Goal: Task Accomplishment & Management: Manage account settings

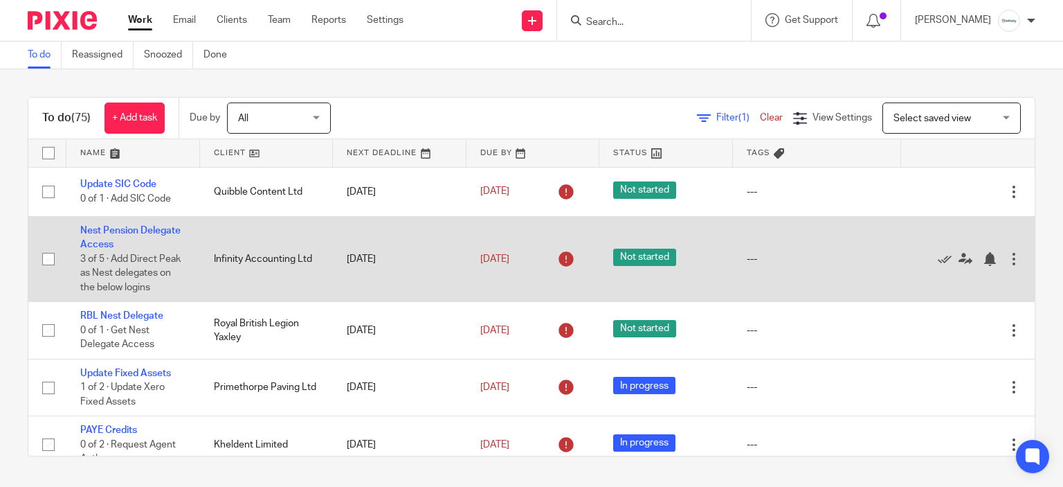
click at [845, 287] on td "---" at bounding box center [817, 258] width 169 height 85
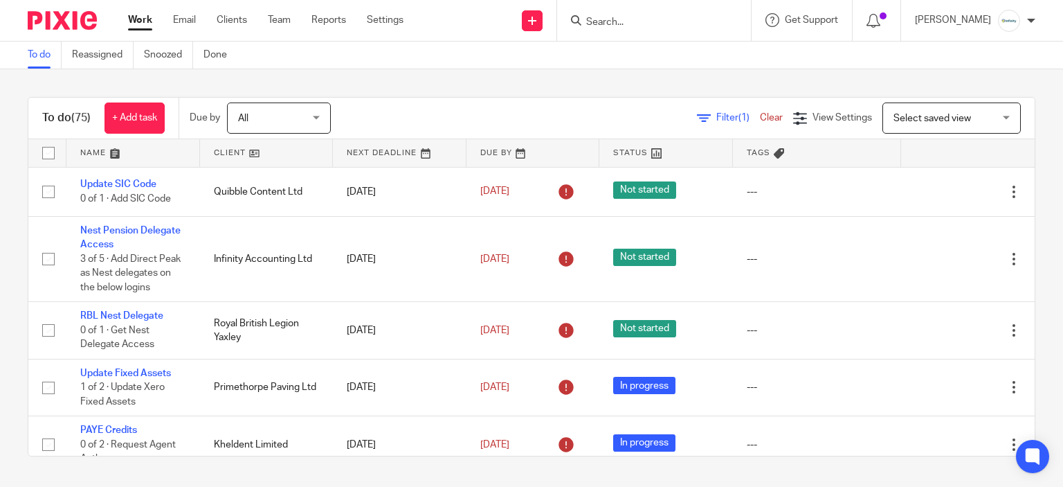
click at [615, 21] on input "Search" at bounding box center [647, 23] width 125 height 12
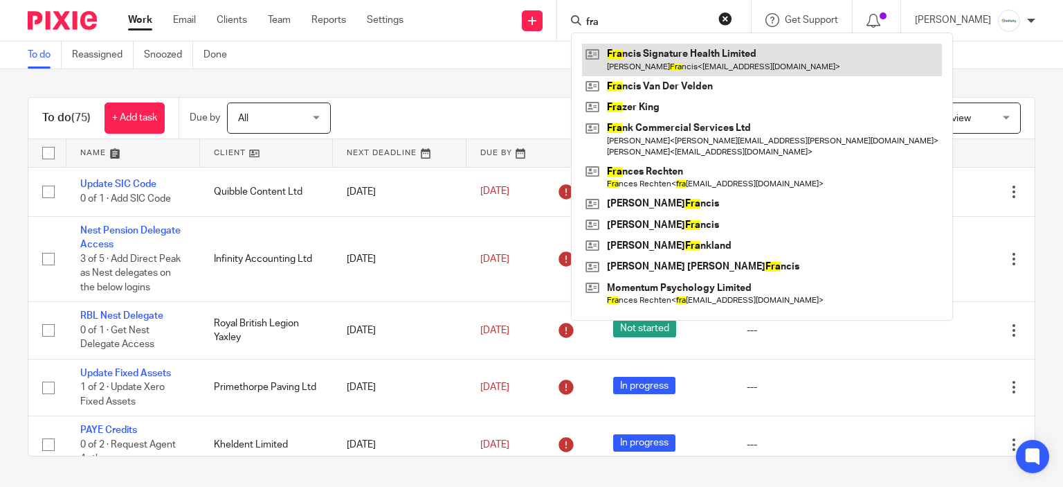
type input "fra"
click at [670, 65] on link at bounding box center [762, 60] width 360 height 32
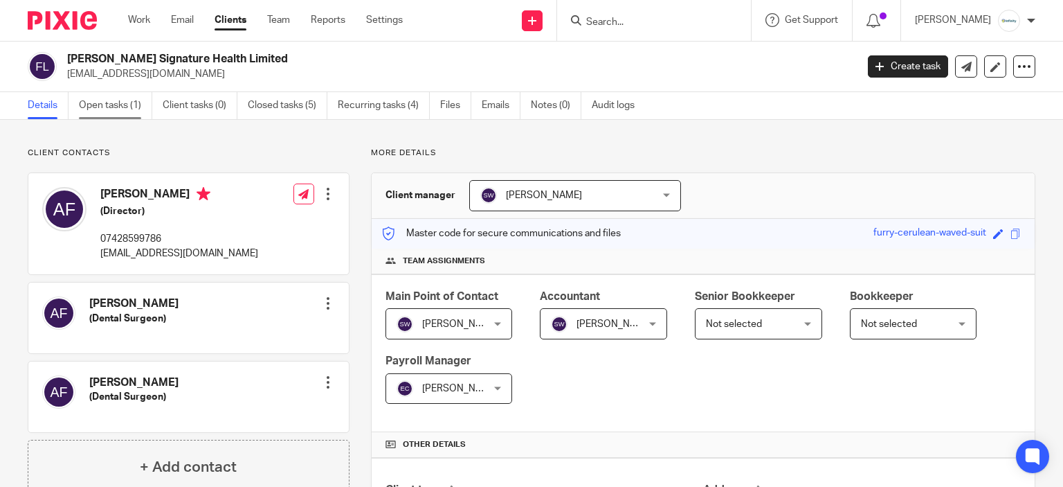
click at [122, 107] on link "Open tasks (1)" at bounding box center [115, 105] width 73 height 27
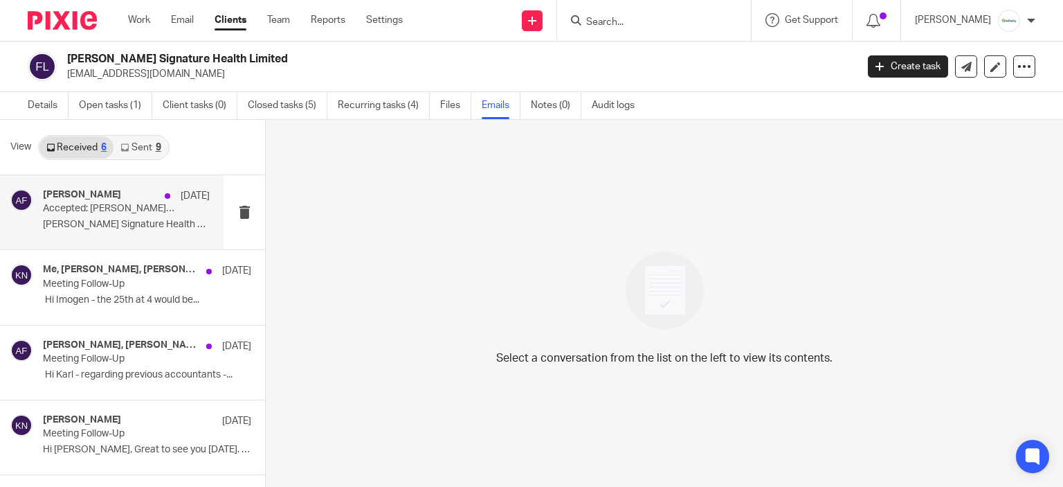
click at [74, 205] on p "Accepted: Francis Signature Health Limited - Xero Training @ Thu 25 Sept 2025 4…" at bounding box center [110, 209] width 134 height 12
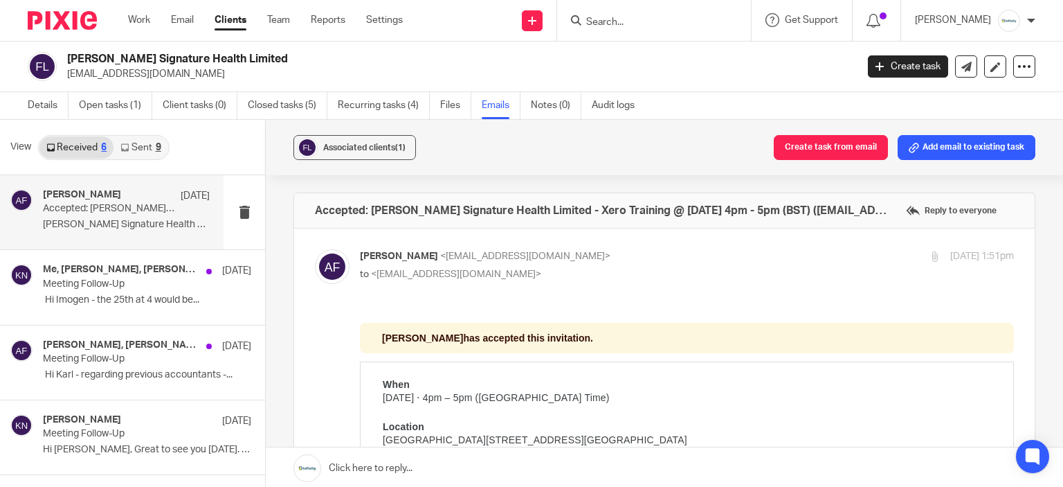
click at [129, 146] on link "Sent 9" at bounding box center [141, 147] width 54 height 22
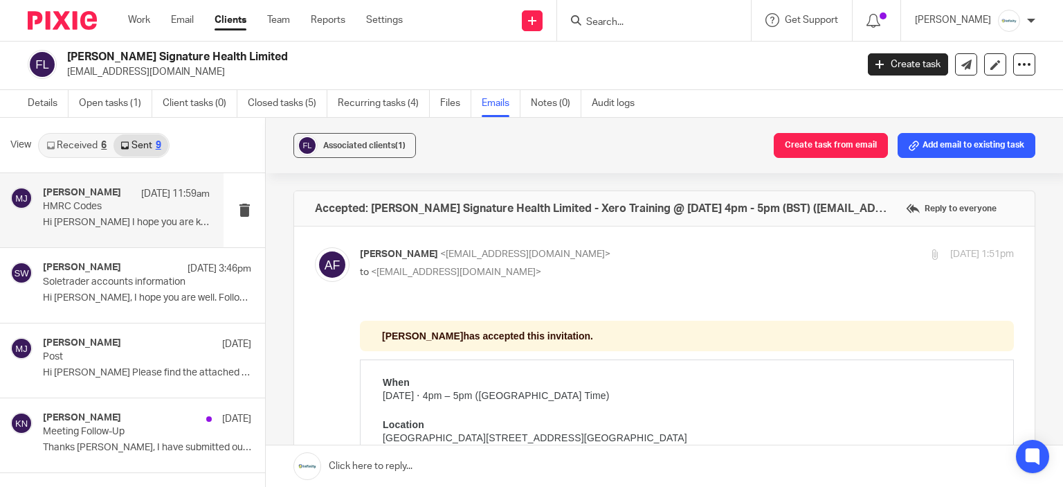
click at [116, 224] on p "Hi Andrew I hope you are keeping well. ..." at bounding box center [126, 223] width 167 height 12
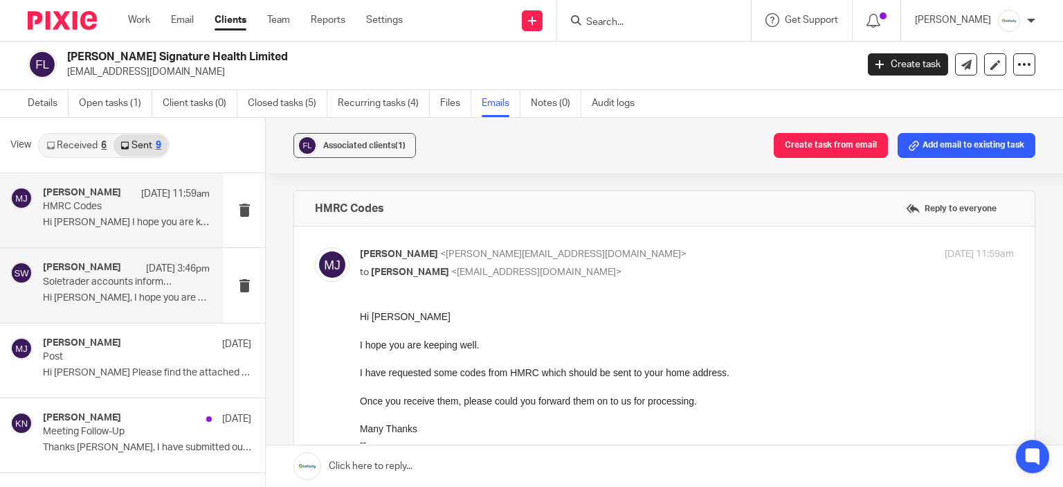
scroll to position [0, 0]
click at [140, 277] on p "Soletrader accounts information" at bounding box center [110, 282] width 134 height 12
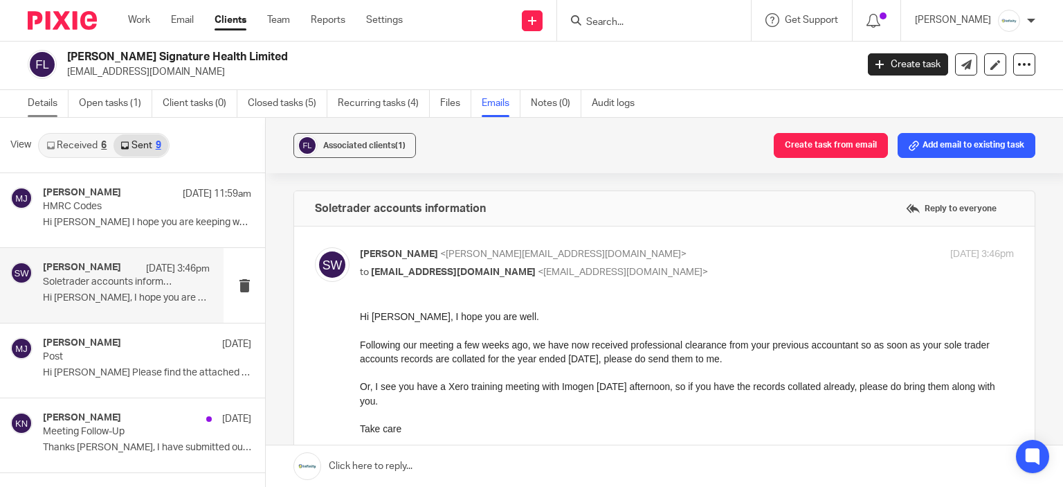
click at [37, 109] on link "Details" at bounding box center [48, 103] width 41 height 27
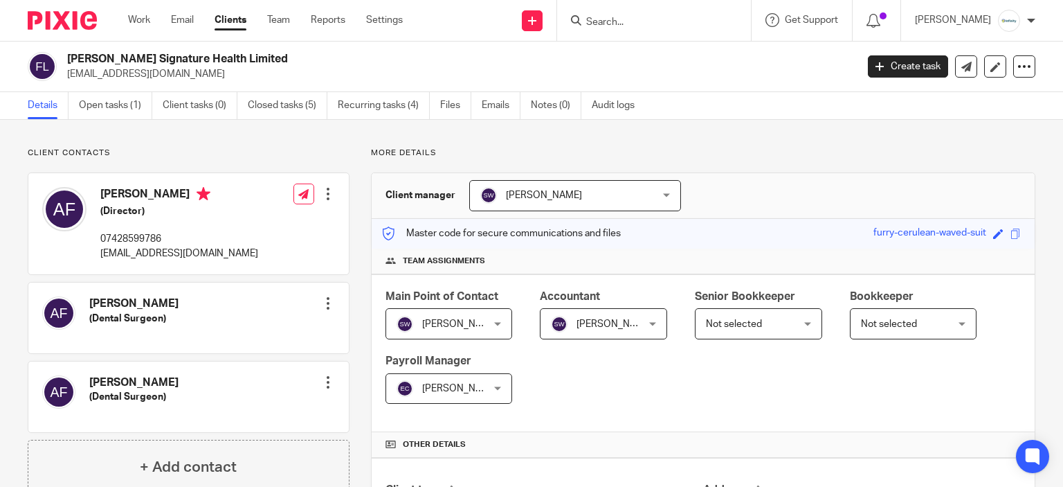
click at [133, 255] on p "[EMAIL_ADDRESS][DOMAIN_NAME]" at bounding box center [179, 253] width 158 height 14
click at [134, 255] on p "[EMAIL_ADDRESS][DOMAIN_NAME]" at bounding box center [179, 253] width 158 height 14
copy div "[EMAIL_ADDRESS][DOMAIN_NAME]"
click at [138, 21] on link "Work" at bounding box center [139, 20] width 22 height 14
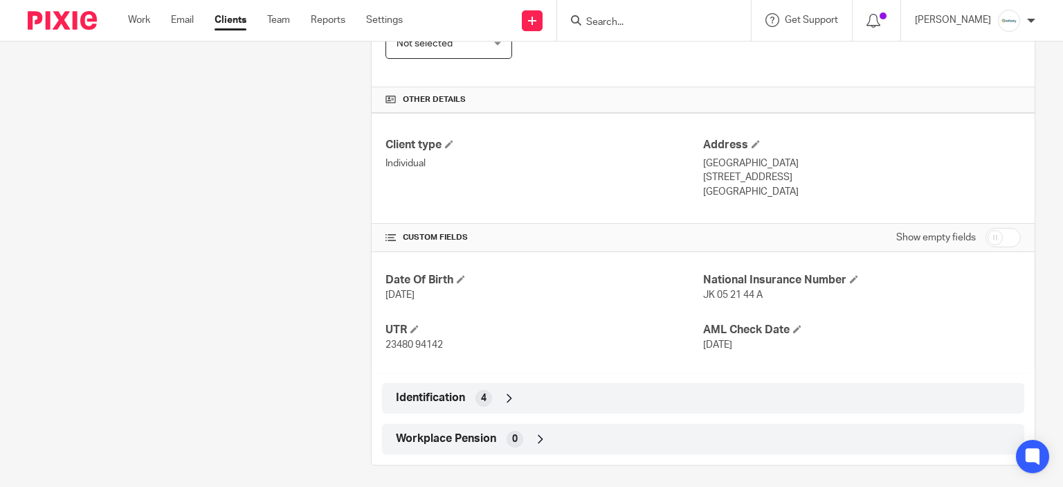
scroll to position [349, 0]
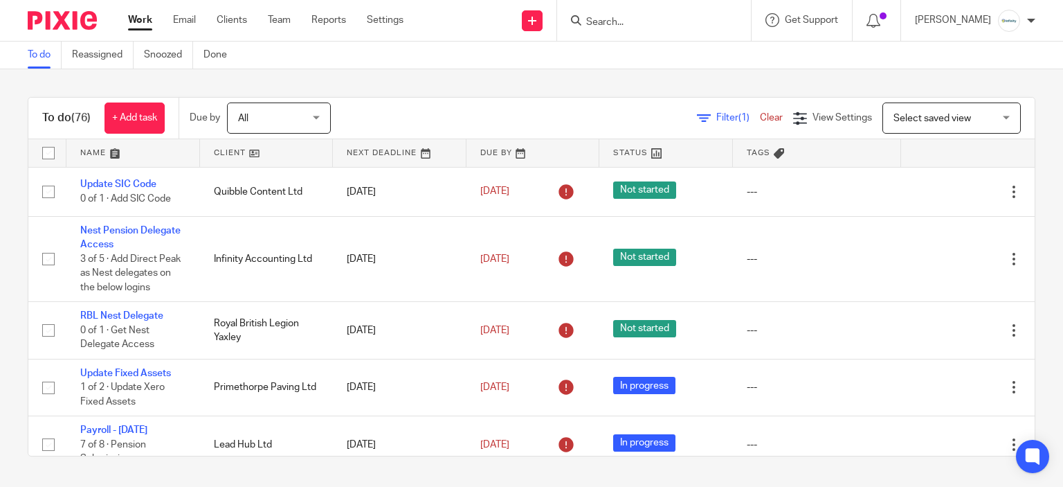
click at [902, 111] on span "Select saved view" at bounding box center [944, 117] width 101 height 29
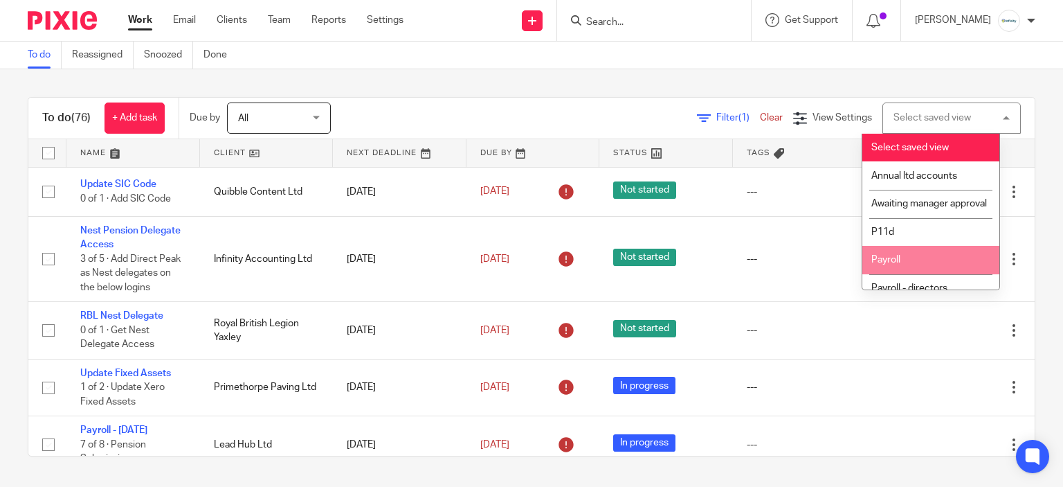
click at [914, 266] on li "Payroll" at bounding box center [930, 260] width 137 height 28
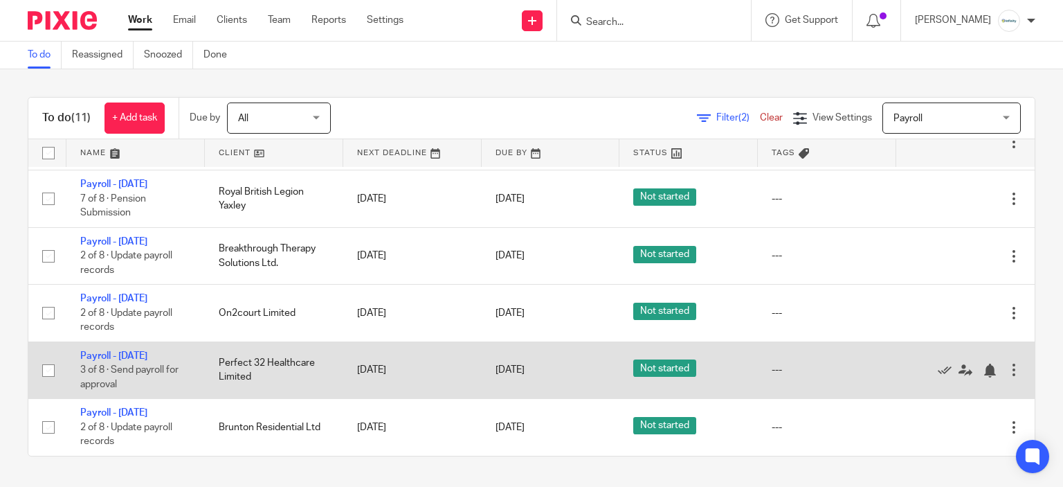
scroll to position [415, 0]
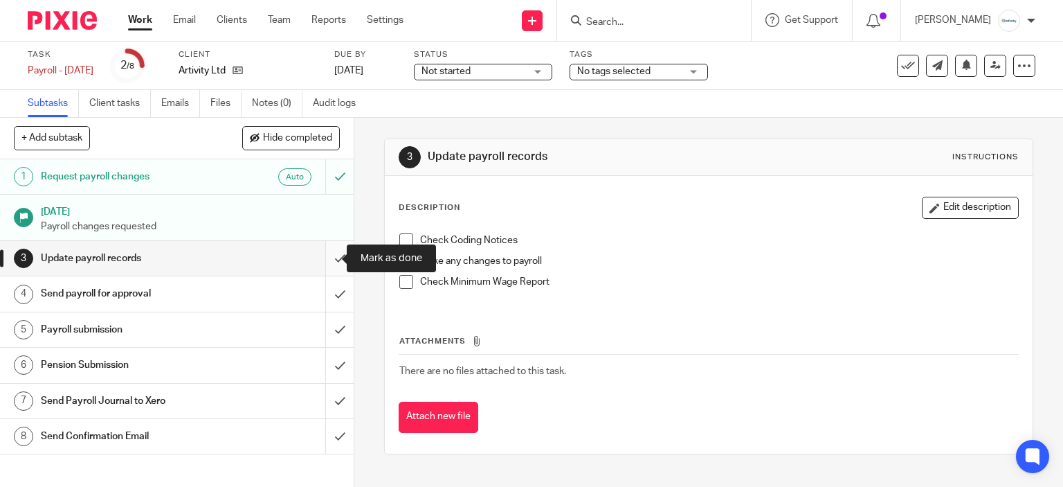
click at [317, 263] on input "submit" at bounding box center [177, 258] width 354 height 35
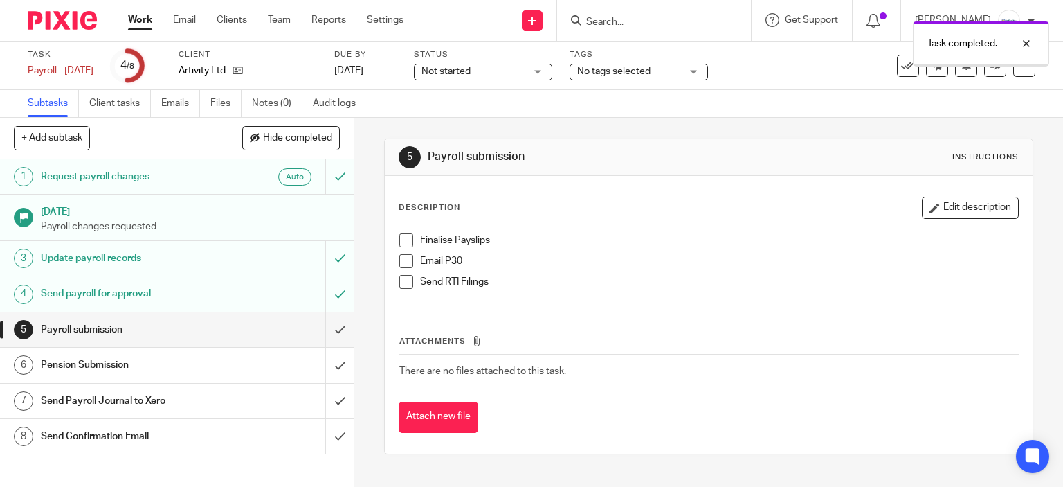
click at [399, 235] on span at bounding box center [406, 240] width 14 height 14
click at [404, 279] on span at bounding box center [406, 282] width 14 height 14
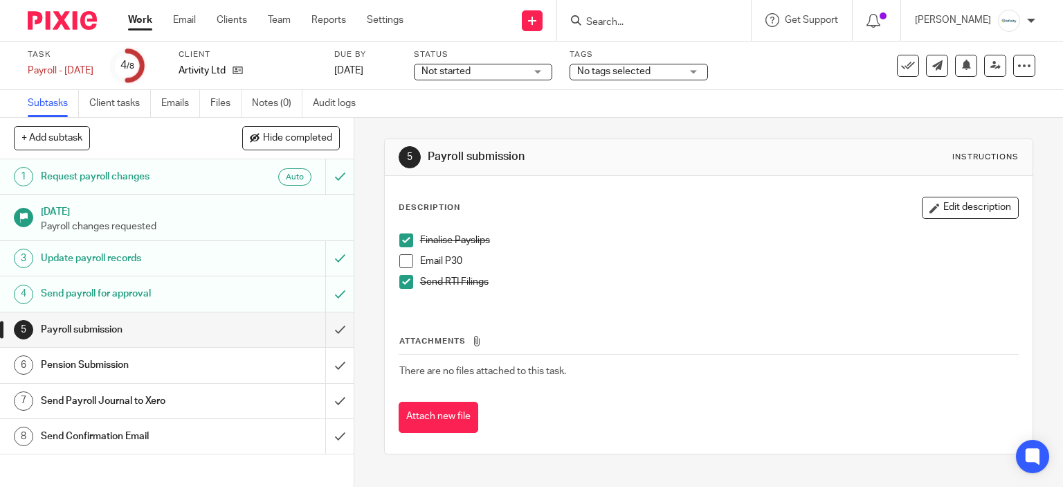
click at [406, 257] on span at bounding box center [406, 261] width 14 height 14
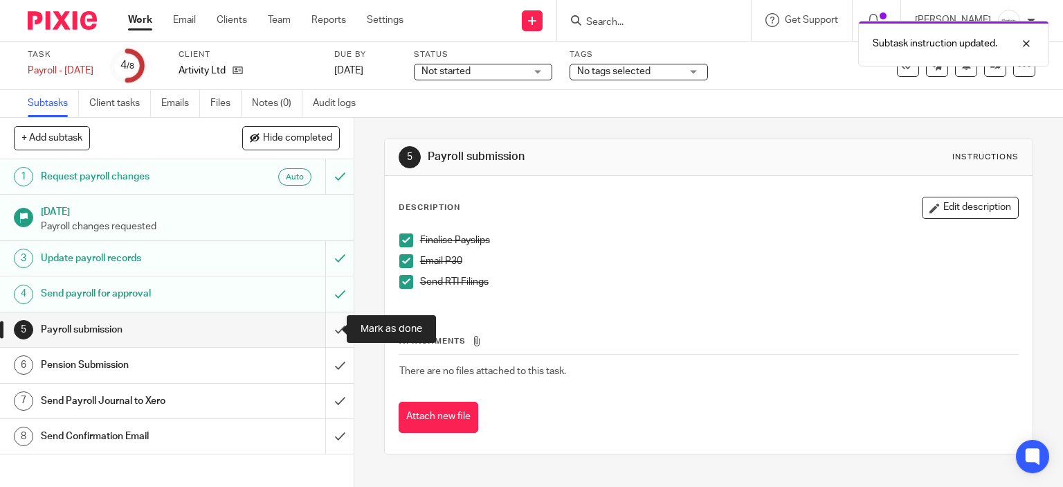
click at [322, 332] on input "submit" at bounding box center [177, 329] width 354 height 35
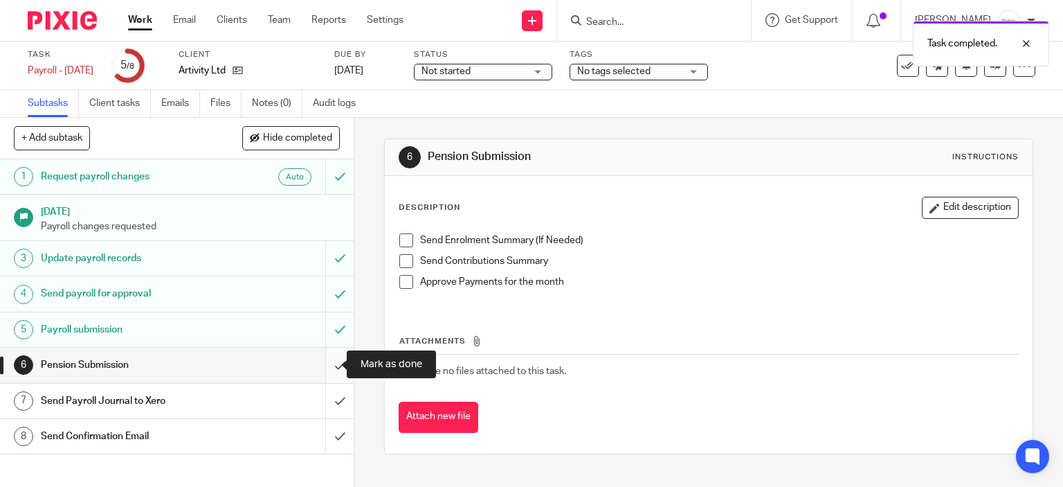
click at [333, 348] on input "submit" at bounding box center [177, 364] width 354 height 35
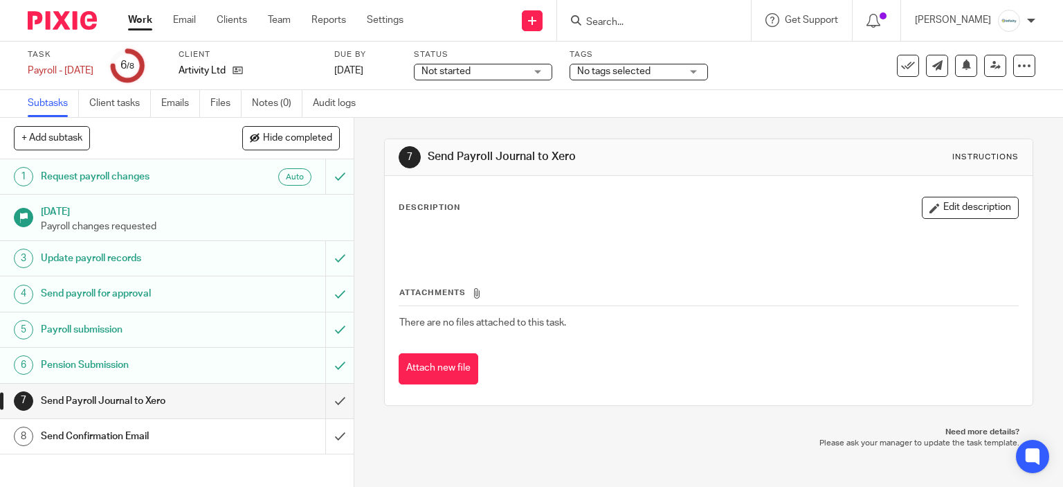
click at [285, 419] on link "8 Send Confirmation Email" at bounding box center [162, 436] width 325 height 35
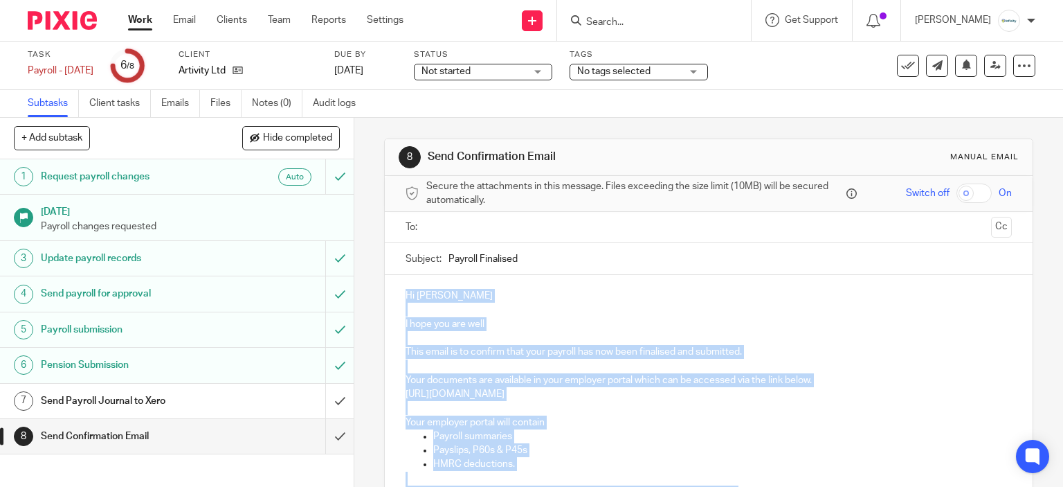
drag, startPoint x: 476, startPoint y: 278, endPoint x: 383, endPoint y: 290, distance: 94.2
click at [385, 290] on div "Hi Ellie I hope you are well This email is to confirm that your payroll has now…" at bounding box center [709, 455] width 648 height 361
copy div "Hi Ellie I hope you are well This email is to confirm that your payroll has now…"
click at [324, 438] on input "submit" at bounding box center [177, 436] width 354 height 35
click at [656, 286] on div "Hi Ellie I hope you are well This email is to confirm that your payroll has now…" at bounding box center [709, 455] width 648 height 361
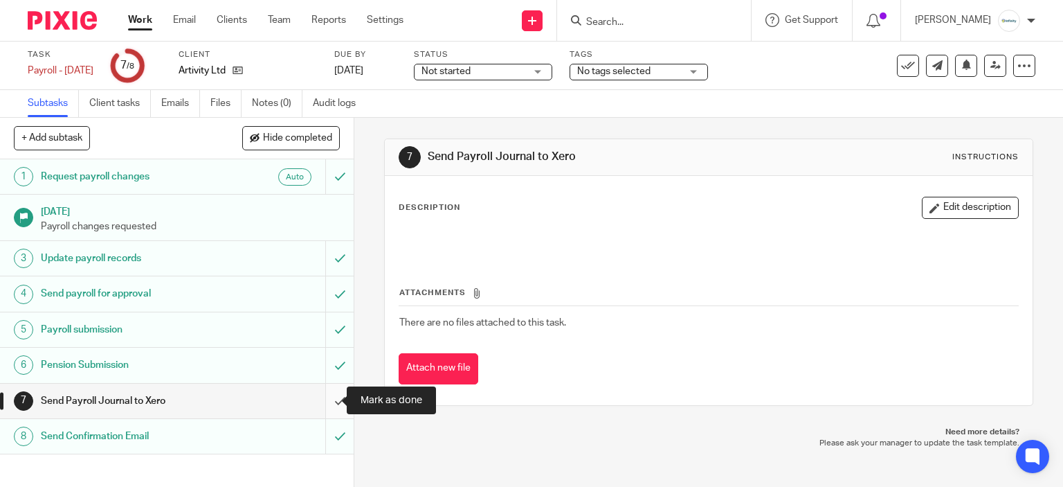
click at [317, 409] on input "submit" at bounding box center [177, 400] width 354 height 35
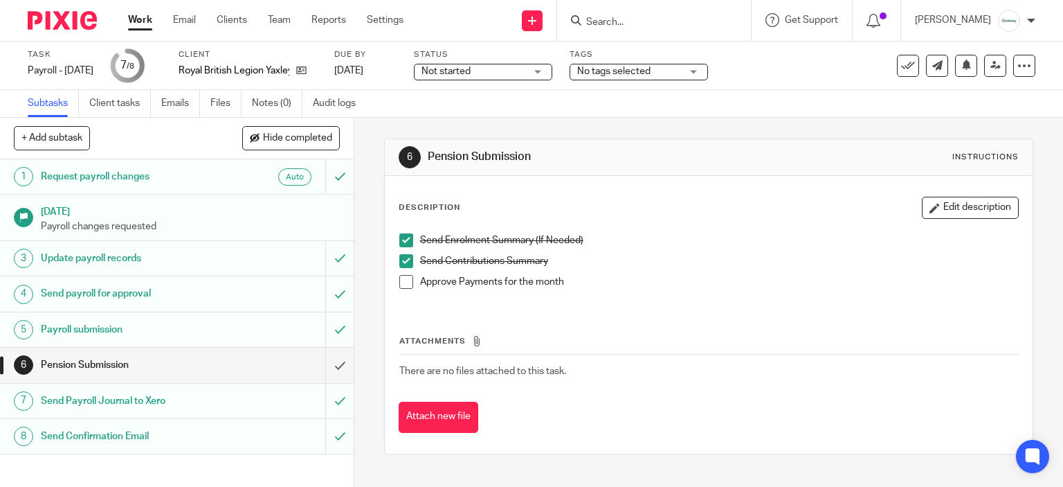
click at [401, 282] on span at bounding box center [406, 282] width 14 height 14
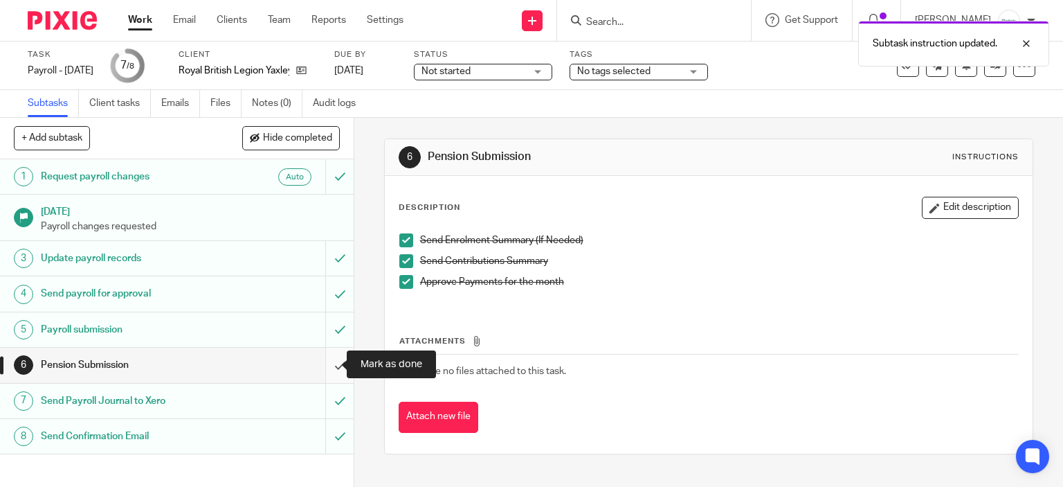
click at [324, 368] on input "submit" at bounding box center [177, 364] width 354 height 35
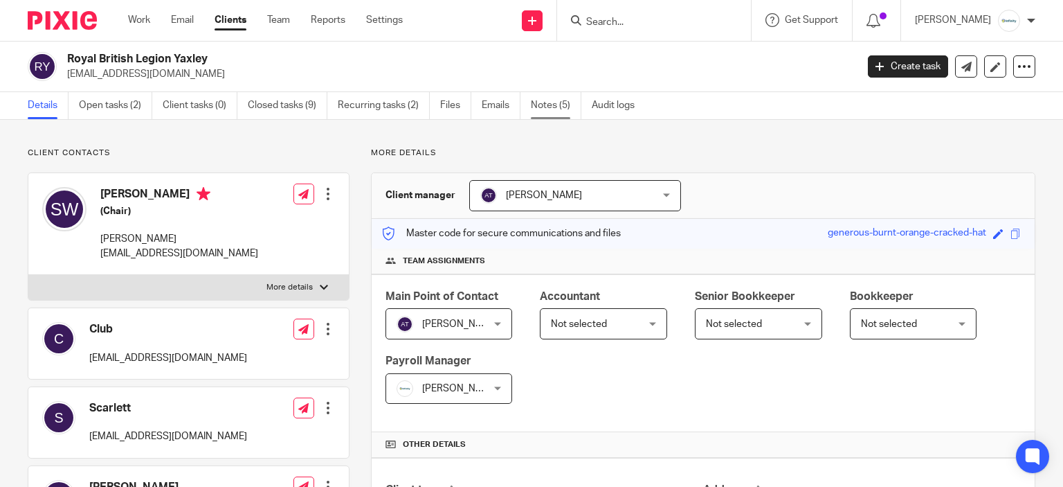
click at [546, 105] on link "Notes (5)" at bounding box center [556, 105] width 51 height 27
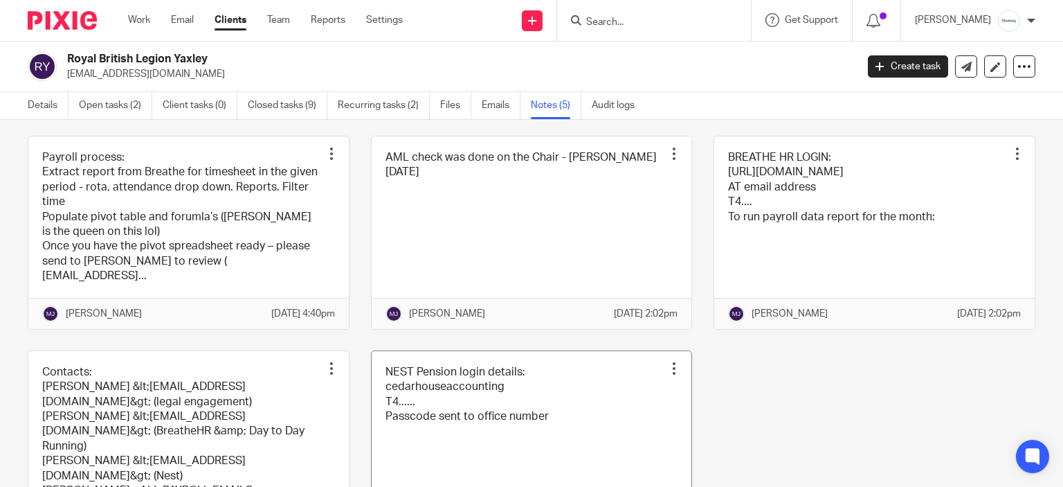
scroll to position [168, 0]
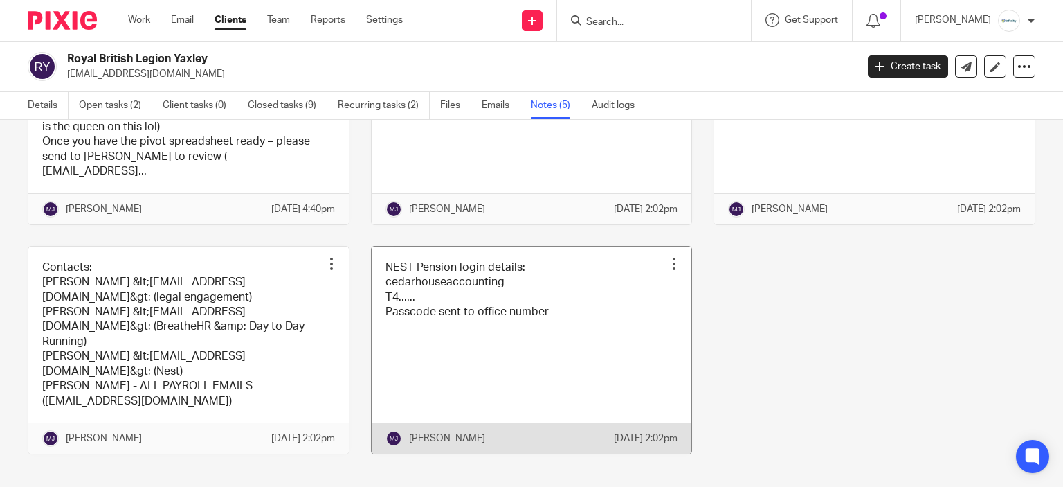
click at [581, 284] on link at bounding box center [532, 349] width 320 height 207
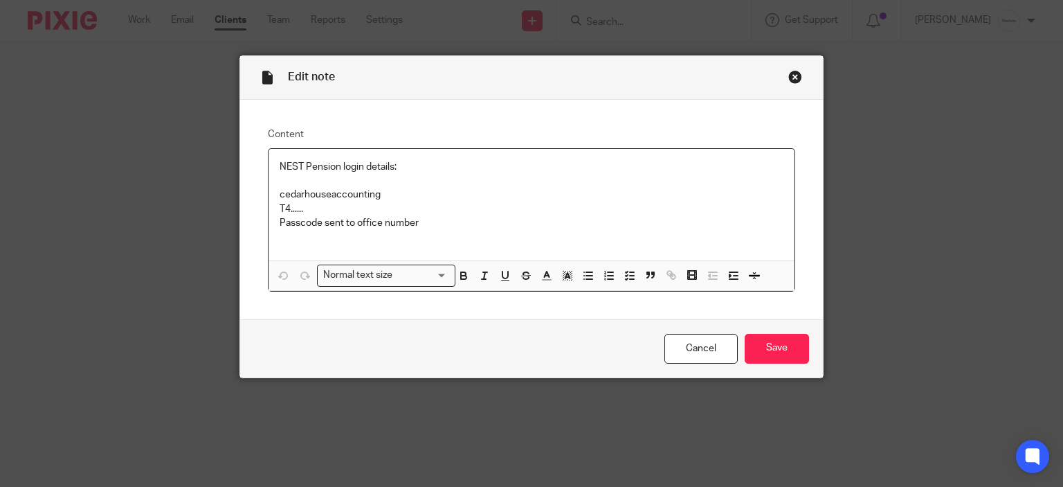
click at [302, 185] on p at bounding box center [532, 181] width 505 height 14
click at [316, 200] on p "cedarhouseaccounting" at bounding box center [532, 195] width 505 height 14
copy p "cedarhouseaccounting"
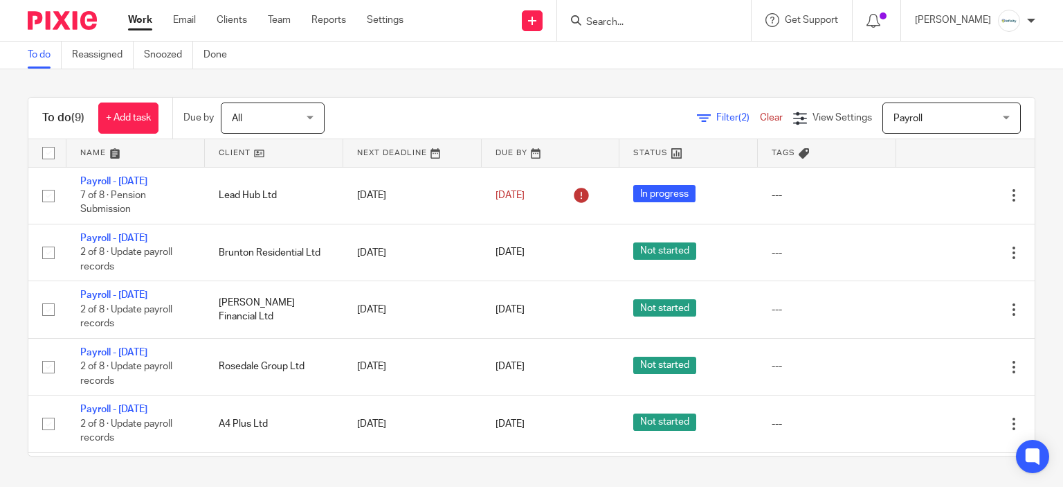
click at [645, 24] on input "Search" at bounding box center [647, 23] width 125 height 12
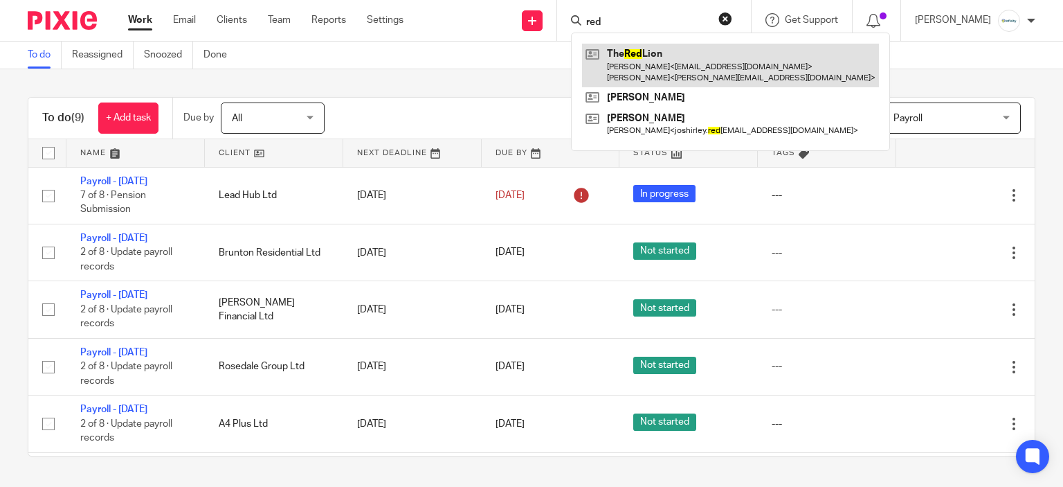
type input "red"
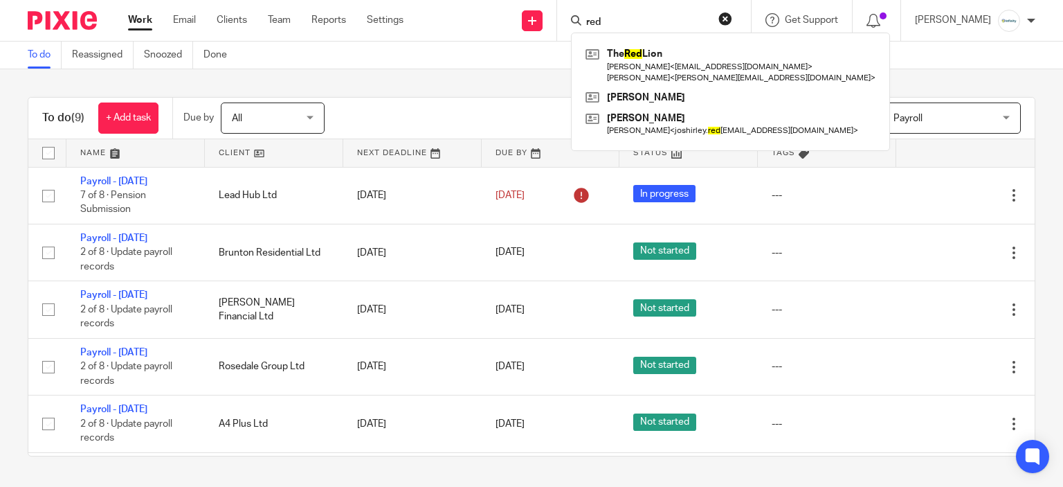
click at [395, 118] on div "Filter (2) Clear View Settings View Settings (2) Filters Clear Save Manage save…" at bounding box center [692, 117] width 686 height 31
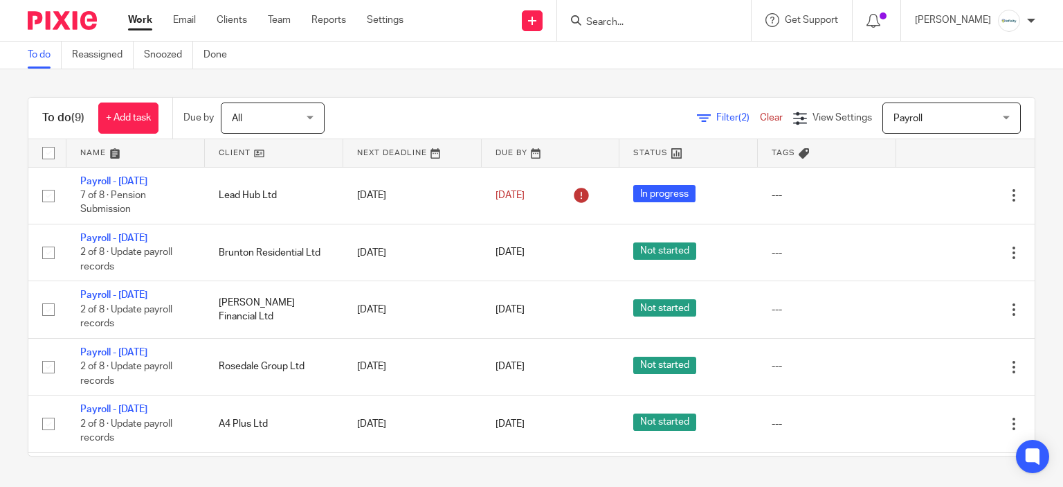
click at [635, 21] on input "Search" at bounding box center [647, 23] width 125 height 12
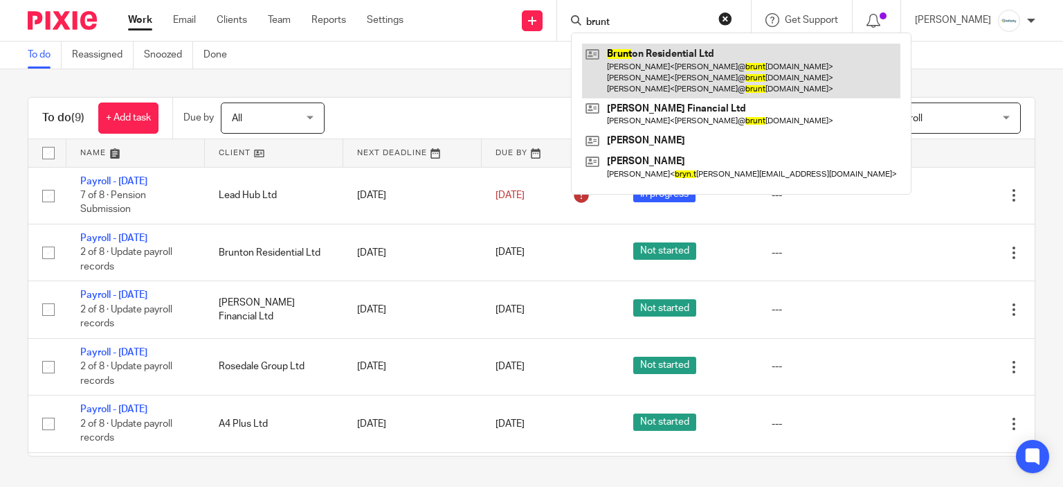
type input "brunt"
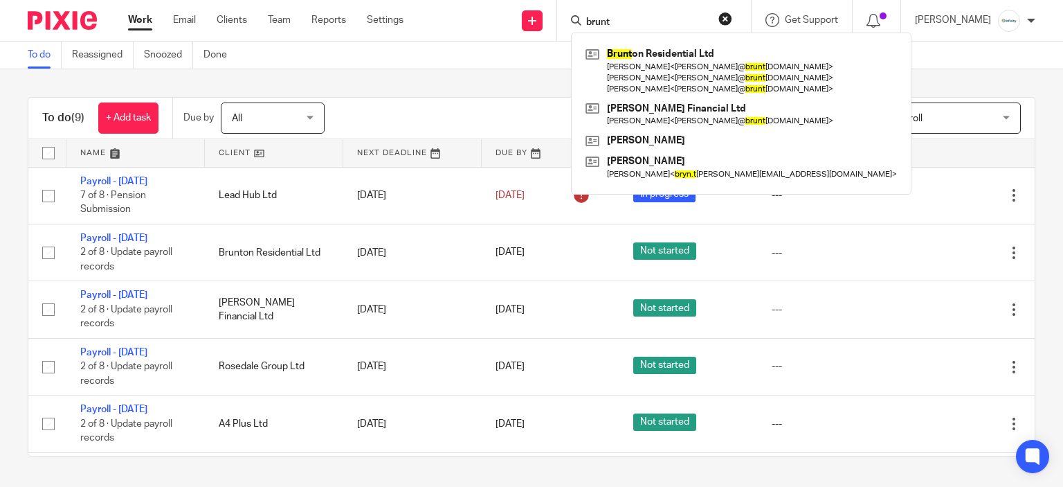
click at [495, 83] on div "To do (9) + Add task Due by All All Today Tomorrow This week Next week This mon…" at bounding box center [531, 276] width 1063 height 415
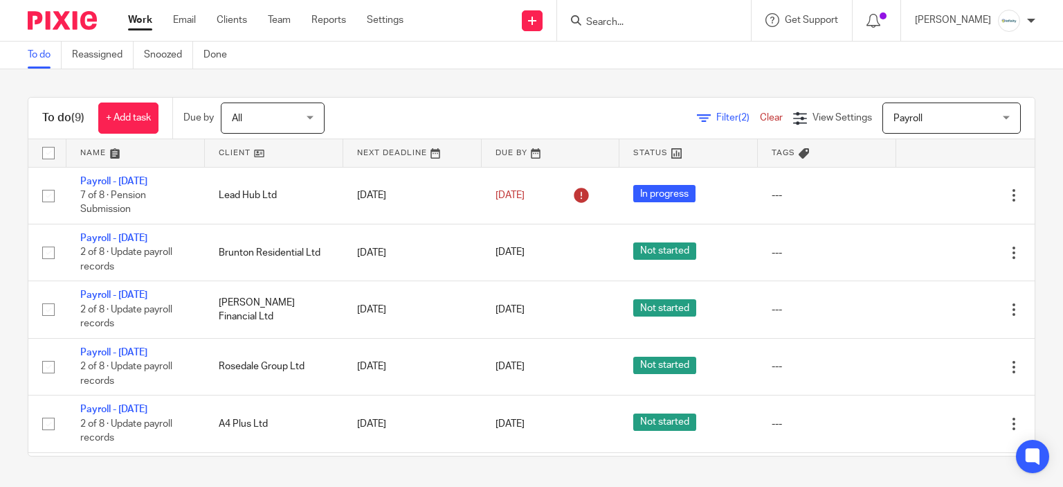
click at [645, 19] on input "Search" at bounding box center [647, 23] width 125 height 12
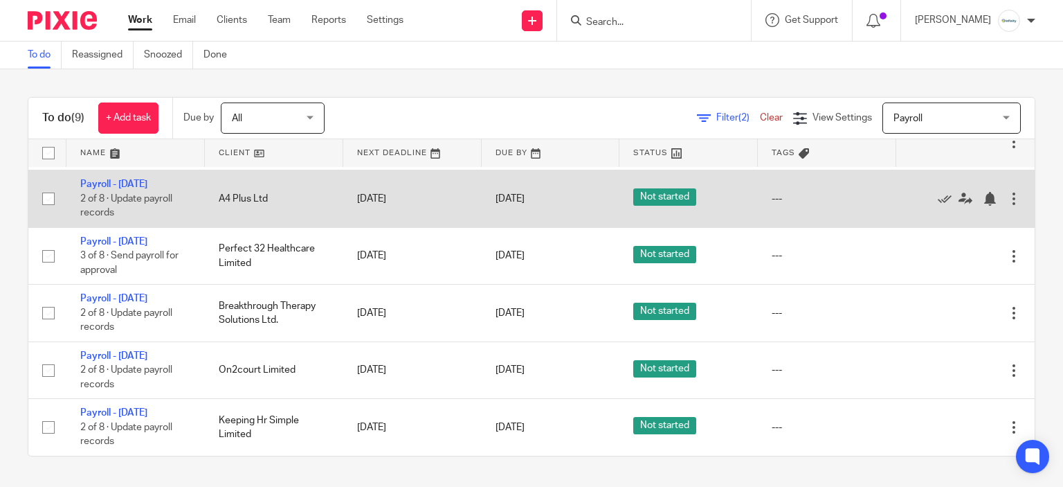
scroll to position [271, 0]
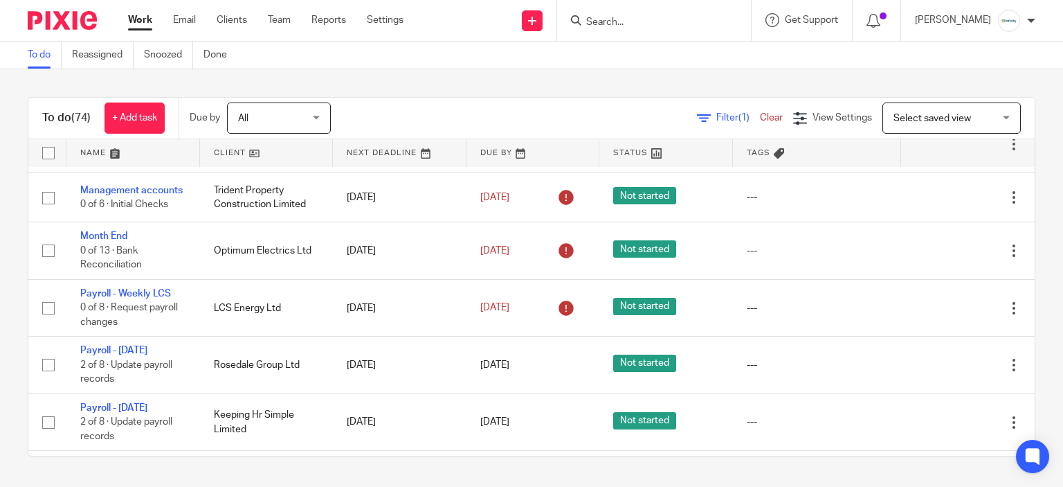
scroll to position [484, 0]
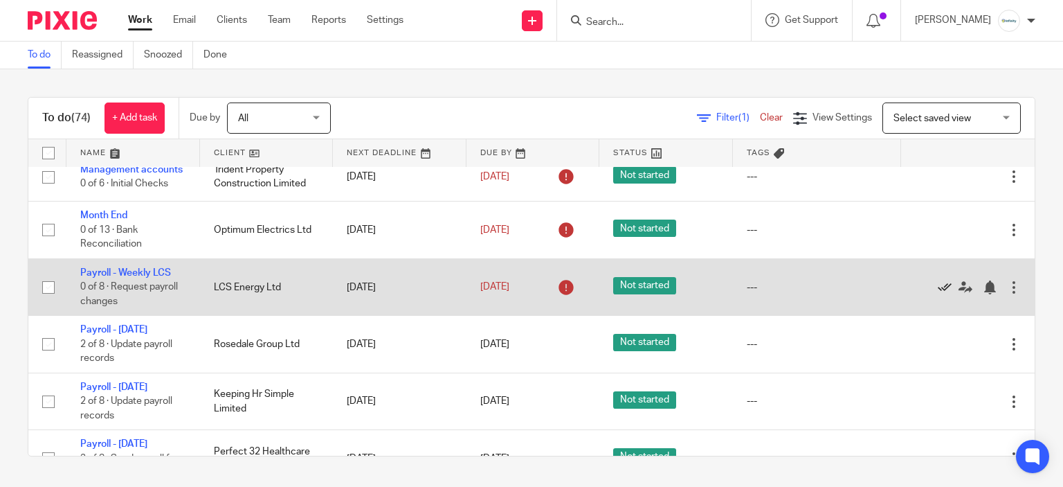
click at [938, 294] on icon at bounding box center [945, 287] width 14 height 14
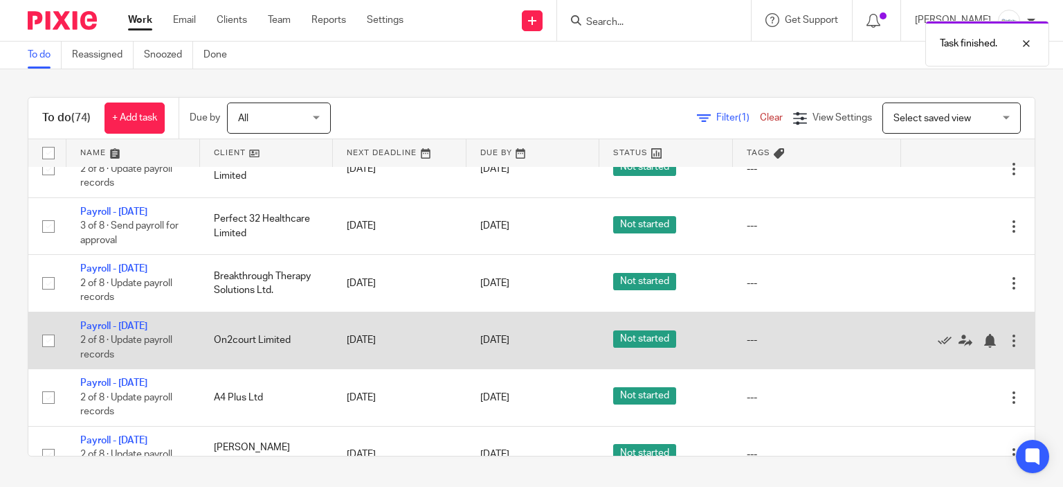
scroll to position [761, 0]
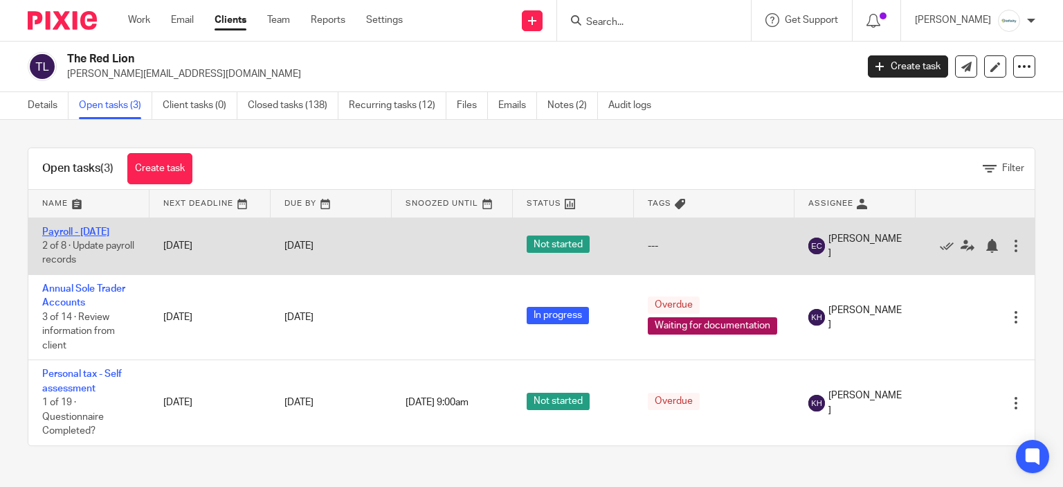
drag, startPoint x: 58, startPoint y: 225, endPoint x: 44, endPoint y: 226, distance: 13.9
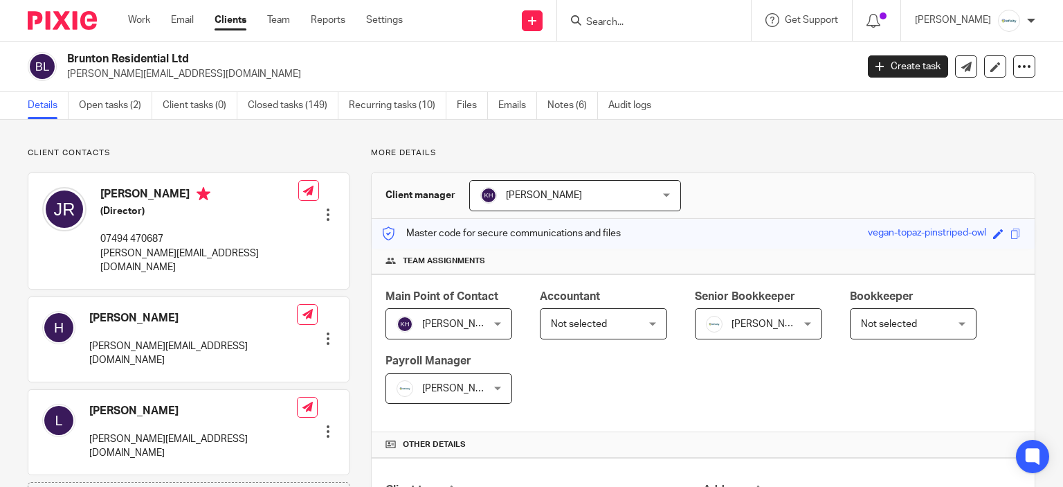
click at [219, 57] on div "Brunton Residential Ltd [PERSON_NAME][EMAIL_ADDRESS][DOMAIN_NAME]" at bounding box center [437, 66] width 819 height 29
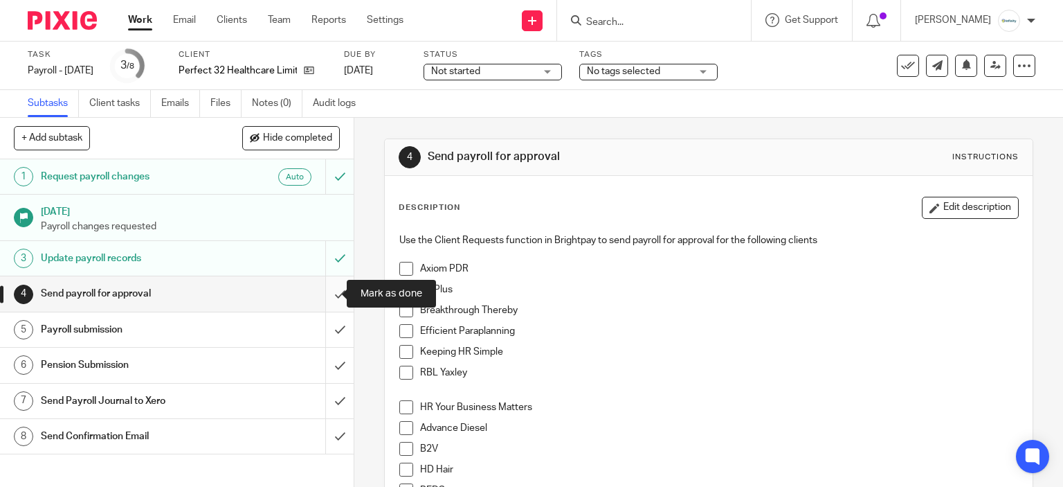
click at [318, 301] on input "submit" at bounding box center [177, 293] width 354 height 35
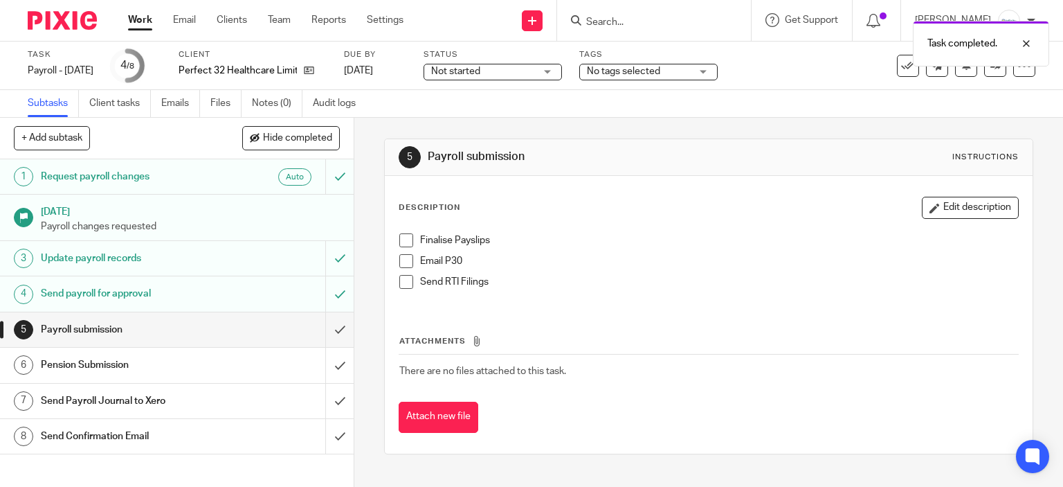
click at [403, 240] on span at bounding box center [406, 240] width 14 height 14
click at [399, 280] on span at bounding box center [406, 282] width 14 height 14
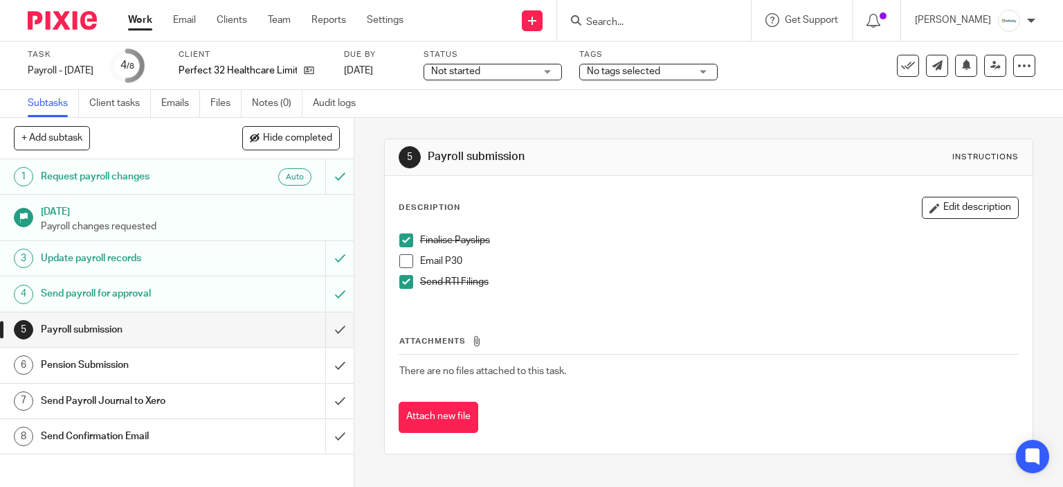
click at [405, 255] on span at bounding box center [406, 261] width 14 height 14
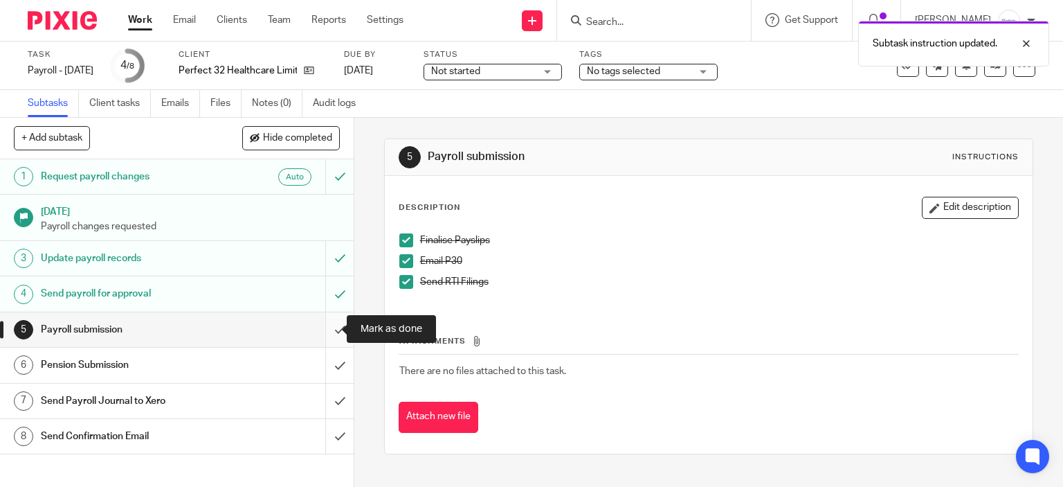
click at [316, 330] on input "submit" at bounding box center [177, 329] width 354 height 35
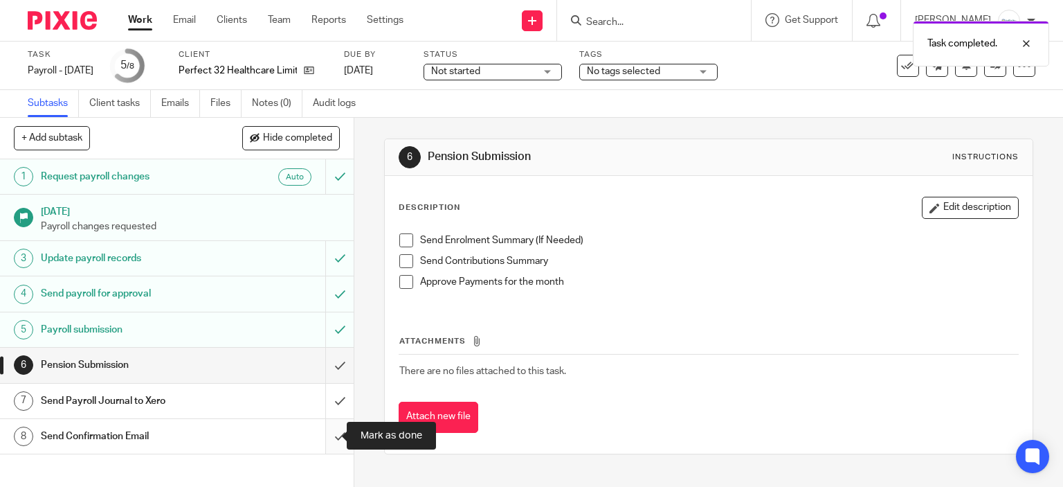
click at [320, 439] on input "submit" at bounding box center [177, 436] width 354 height 35
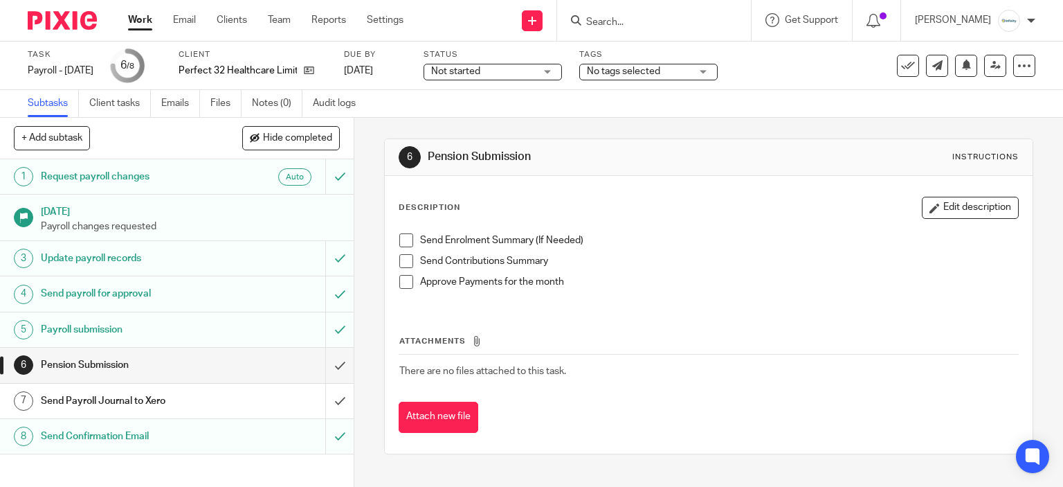
click at [399, 253] on li "Send Enrolment Summary (If Needed)" at bounding box center [708, 243] width 619 height 21
drag, startPoint x: 401, startPoint y: 242, endPoint x: 401, endPoint y: 257, distance: 15.2
click at [401, 243] on span at bounding box center [406, 240] width 14 height 14
click at [401, 258] on span at bounding box center [406, 261] width 14 height 14
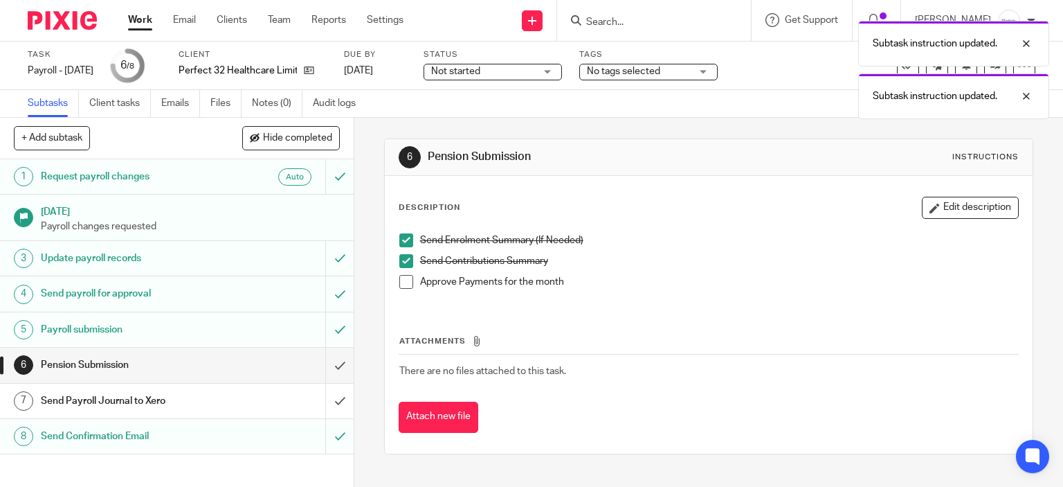
click at [406, 285] on span at bounding box center [406, 282] width 14 height 14
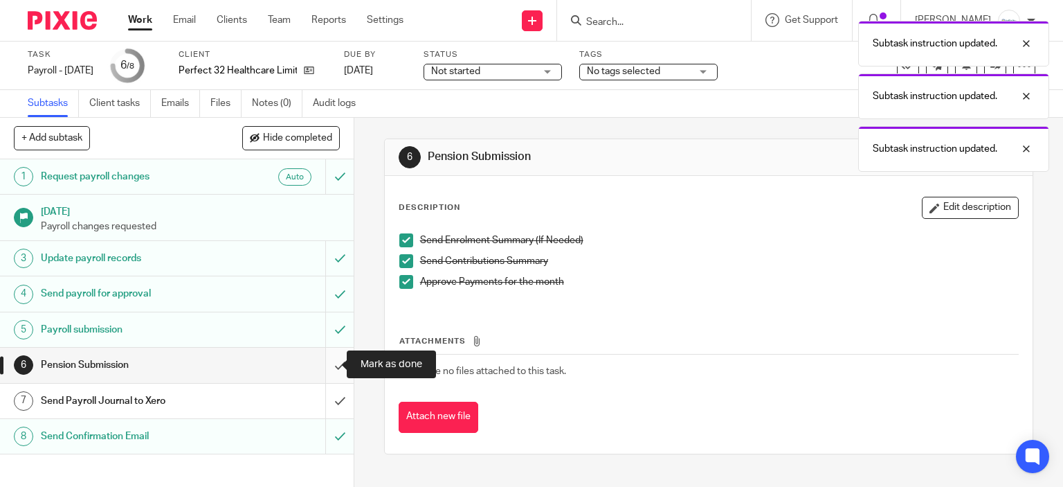
click at [325, 366] on input "submit" at bounding box center [177, 364] width 354 height 35
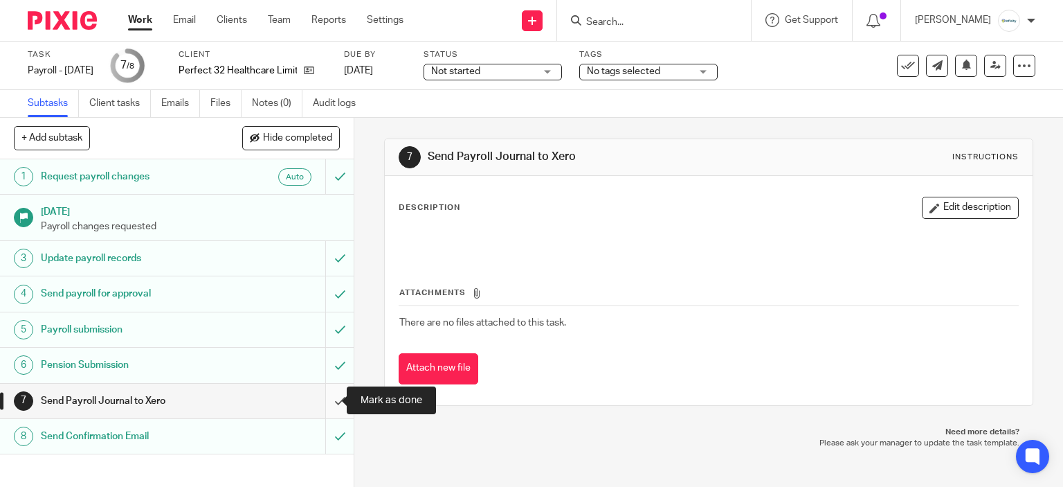
click at [318, 409] on input "submit" at bounding box center [177, 400] width 354 height 35
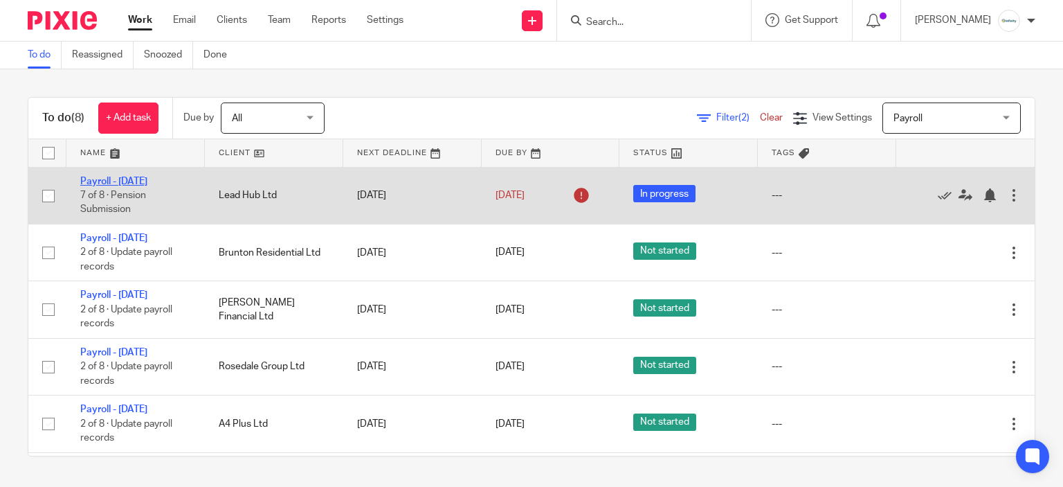
drag, startPoint x: 102, startPoint y: 174, endPoint x: 86, endPoint y: 183, distance: 18.3
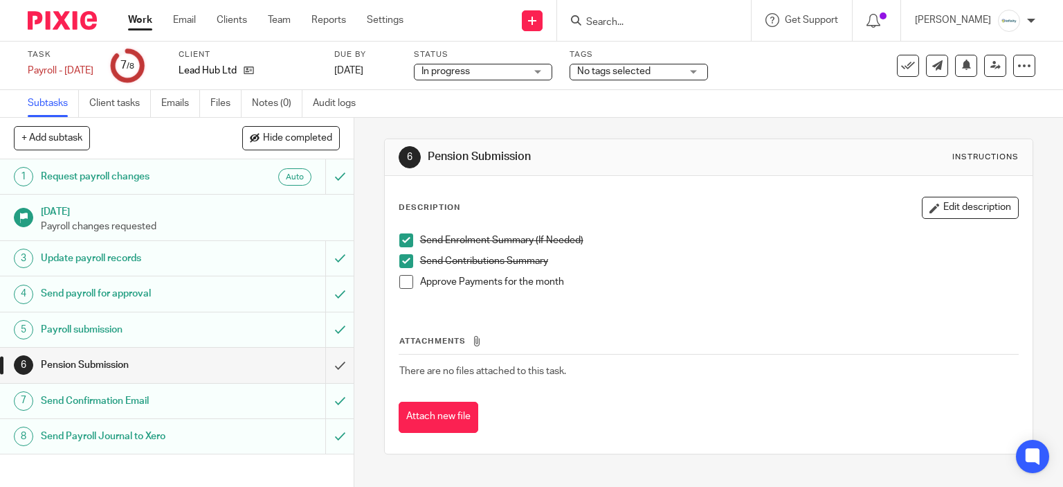
click at [399, 283] on span at bounding box center [406, 282] width 14 height 14
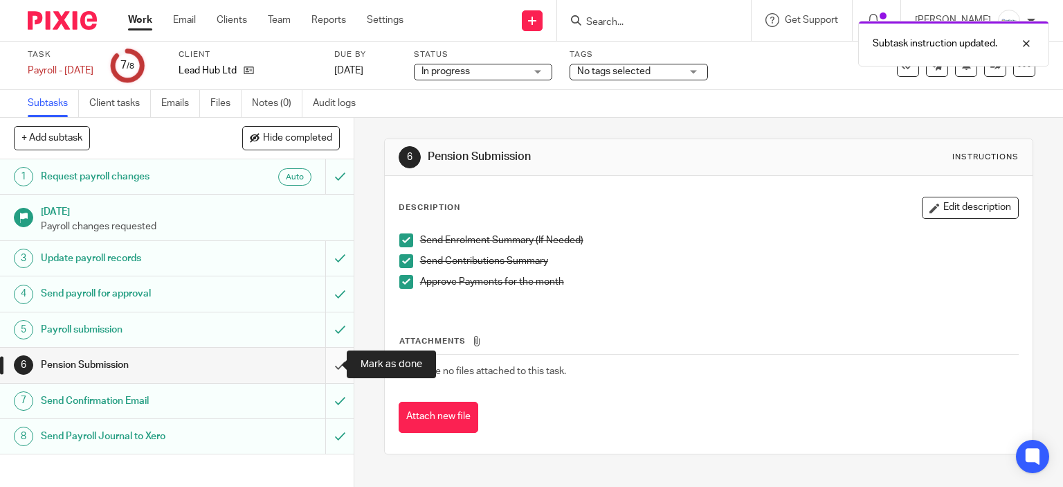
click at [329, 363] on input "submit" at bounding box center [177, 364] width 354 height 35
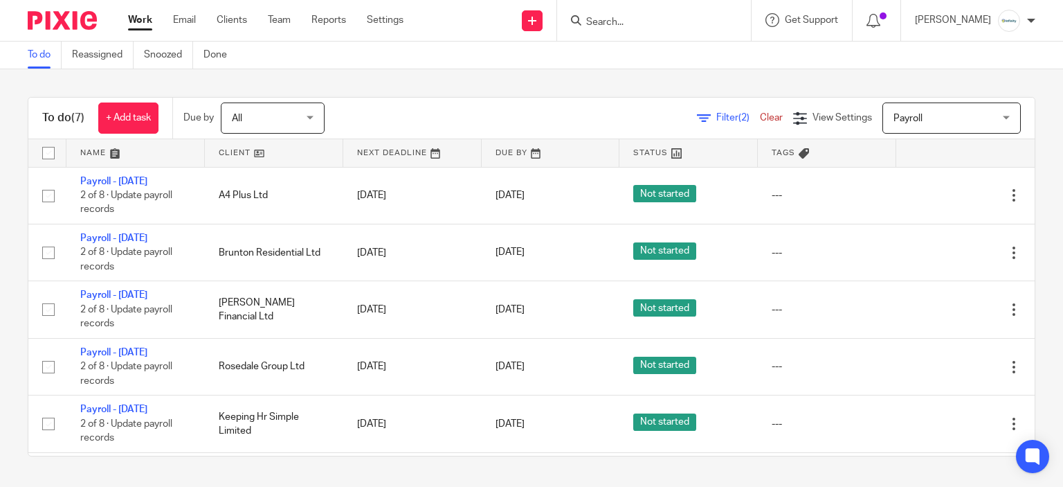
click at [687, 26] on input "Search" at bounding box center [647, 23] width 125 height 12
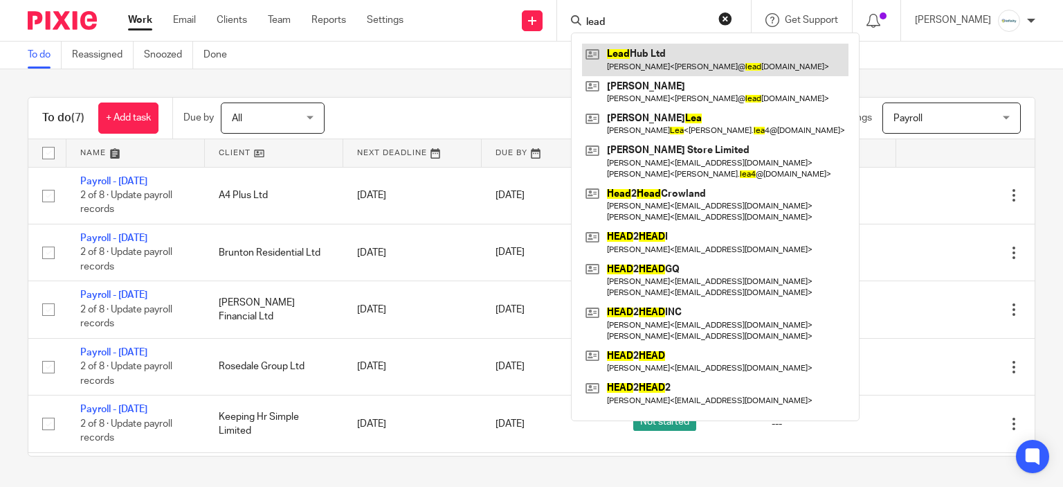
type input "lead"
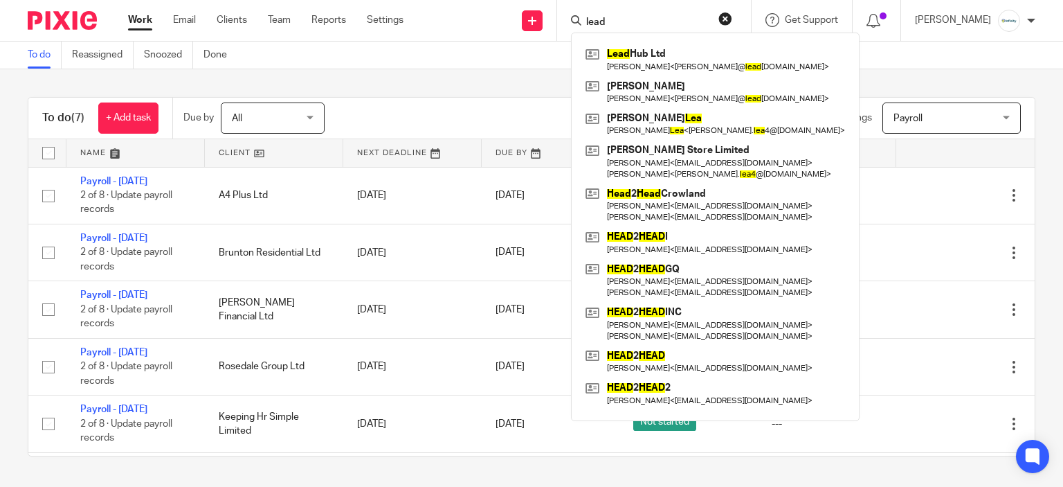
click at [490, 53] on div "To do Reassigned Snoozed Done" at bounding box center [531, 56] width 1063 height 28
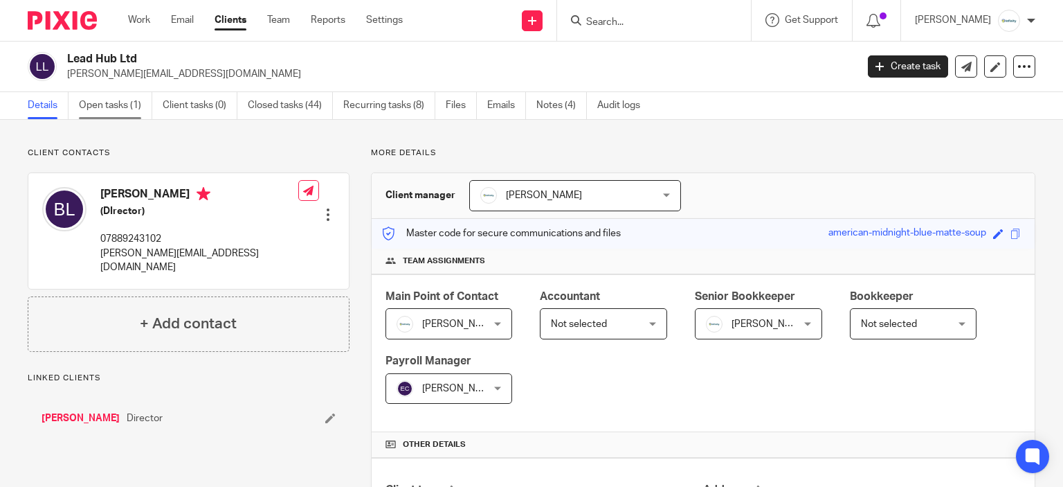
click at [105, 107] on link "Open tasks (1)" at bounding box center [115, 105] width 73 height 27
